Goal: Task Accomplishment & Management: Use online tool/utility

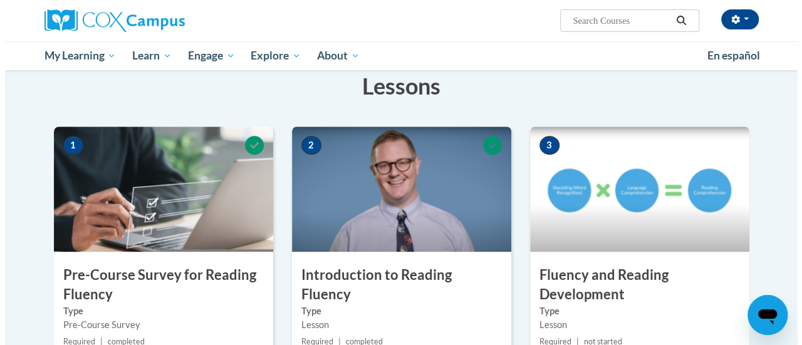
scroll to position [451, 0]
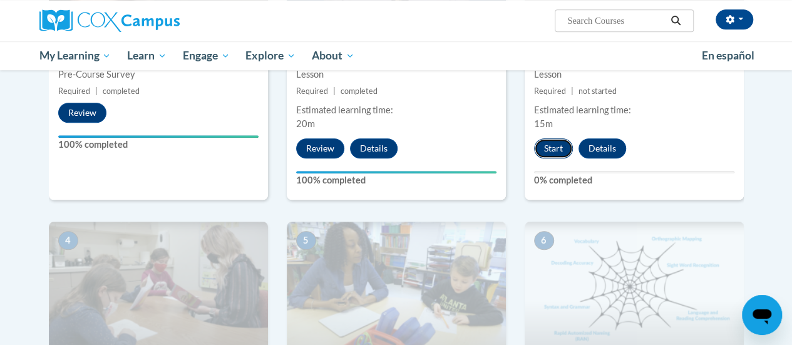
click at [546, 147] on button "Start" at bounding box center [553, 148] width 39 height 20
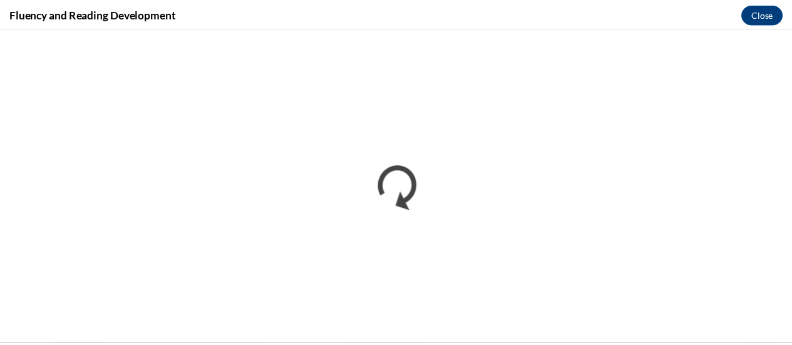
scroll to position [0, 0]
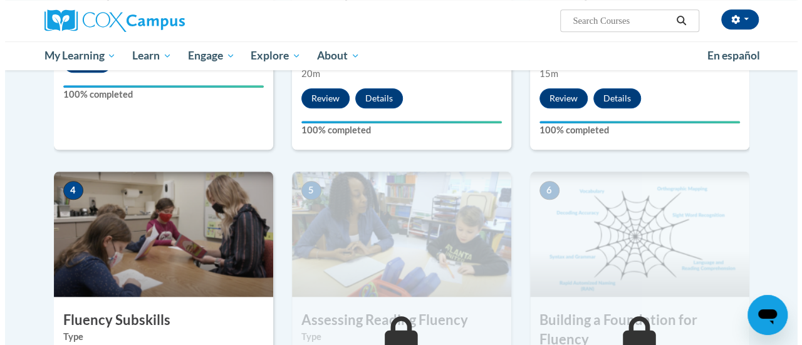
scroll to position [689, 0]
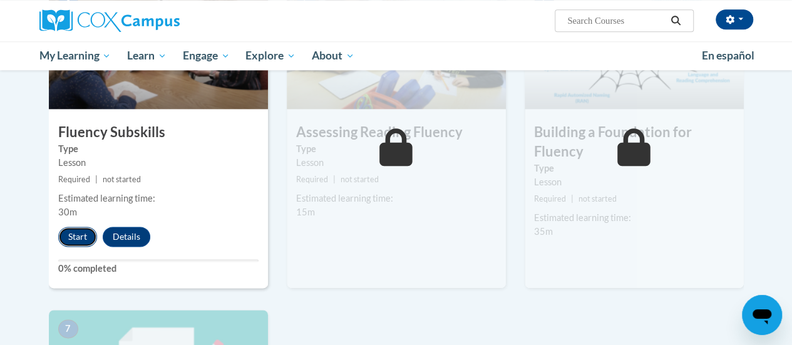
click at [75, 235] on button "Start" at bounding box center [77, 237] width 39 height 20
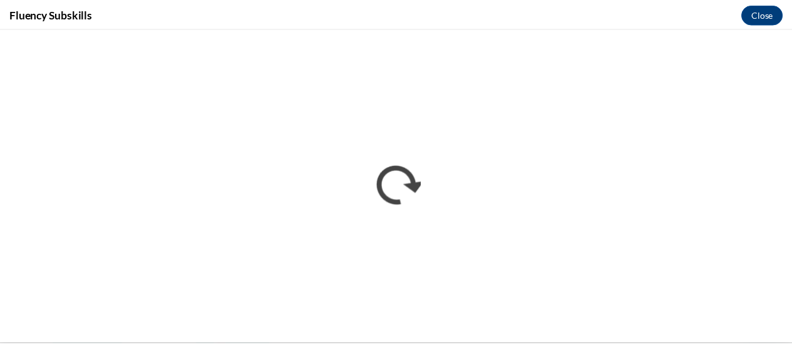
scroll to position [0, 0]
